Goal: Information Seeking & Learning: Find specific fact

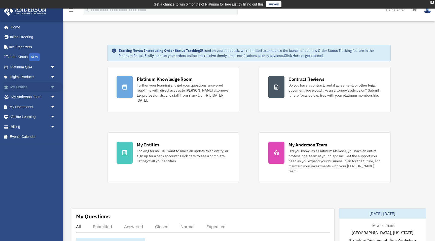
click at [52, 88] on span "arrow_drop_down" at bounding box center [55, 87] width 10 height 10
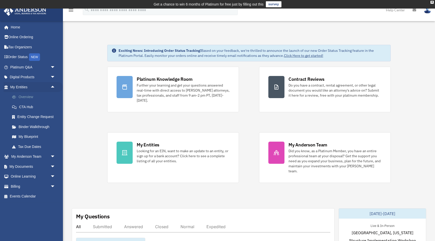
click at [28, 98] on link "Overview" at bounding box center [35, 97] width 56 height 10
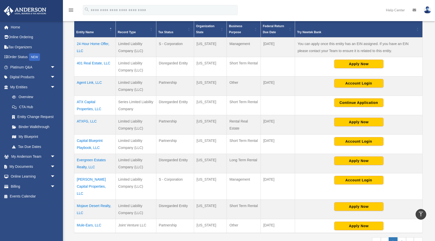
scroll to position [115, 0]
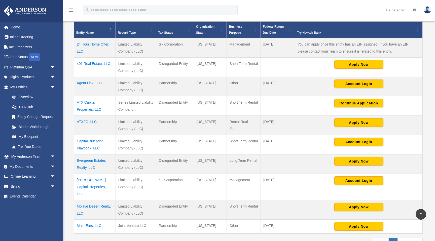
drag, startPoint x: 104, startPoint y: 113, endPoint x: 76, endPoint y: 104, distance: 29.1
click at [76, 104] on td "ATX Capital Properties, LLC" at bounding box center [95, 105] width 42 height 19
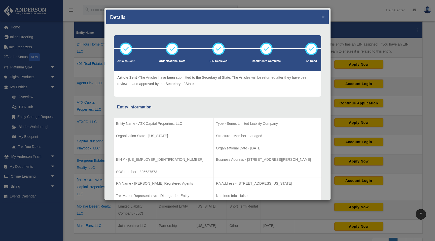
click at [144, 123] on p "Entity Name - ATX Capital Properties, LLC" at bounding box center [163, 123] width 95 height 6
drag, startPoint x: 138, startPoint y: 123, endPoint x: 183, endPoint y: 124, distance: 44.5
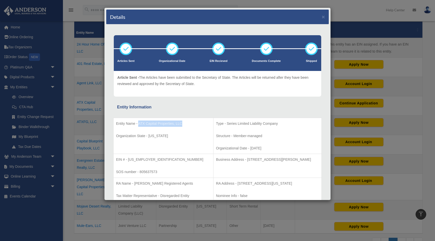
click at [183, 124] on p "Entity Name - ATX Capital Properties, LLC" at bounding box center [163, 123] width 95 height 6
copy p "ATX Capital Properties, LLC"
click at [325, 20] on div "Details ×" at bounding box center [217, 17] width 222 height 15
click at [325, 18] on button "×" at bounding box center [322, 16] width 3 height 5
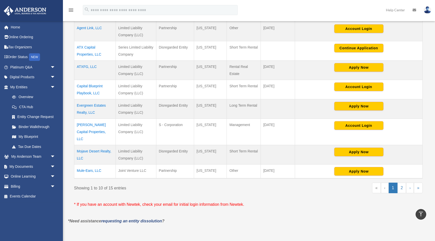
scroll to position [175, 0]
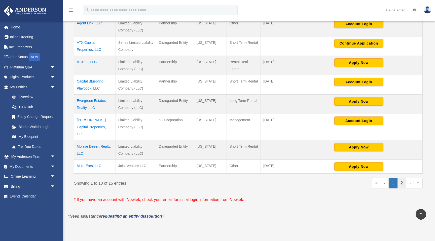
click at [401, 178] on link "2" at bounding box center [401, 183] width 9 height 11
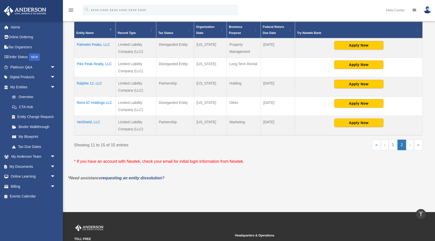
scroll to position [92, 0]
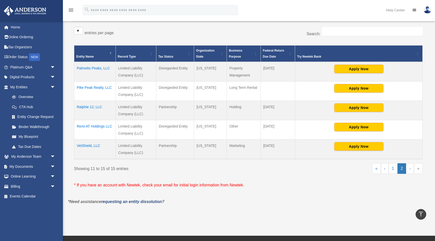
click at [394, 175] on ul "« ‹ 1 2 › »" at bounding box center [391, 170] width 62 height 15
click at [392, 172] on link "1" at bounding box center [392, 168] width 9 height 11
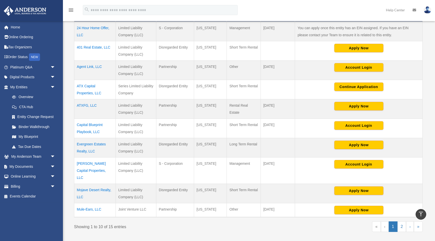
scroll to position [133, 0]
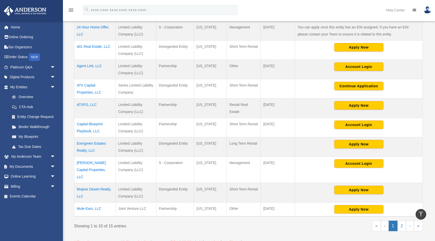
drag, startPoint x: 105, startPoint y: 170, endPoint x: 76, endPoint y: 163, distance: 29.5
click at [76, 163] on td "Lonestar Capital Properties, LLC" at bounding box center [95, 170] width 42 height 26
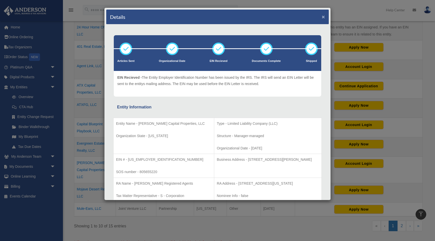
click at [323, 18] on button "×" at bounding box center [322, 16] width 3 height 5
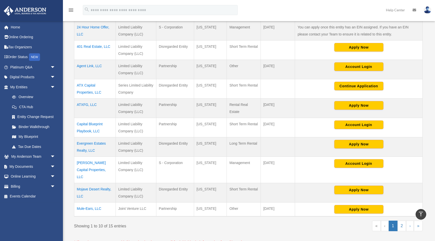
copy td "Lonestar Capital Properties, LLC"
